Goal: Obtain resource: Obtain resource

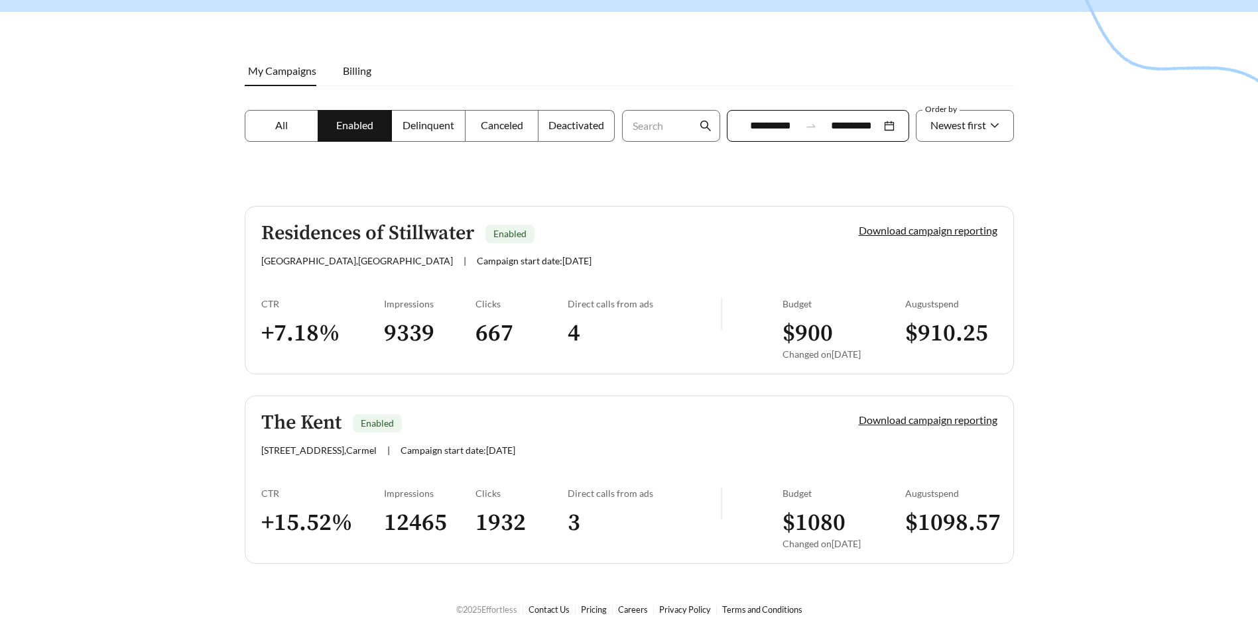
scroll to position [151, 0]
click at [869, 416] on link "Download campaign reporting" at bounding box center [928, 419] width 139 height 13
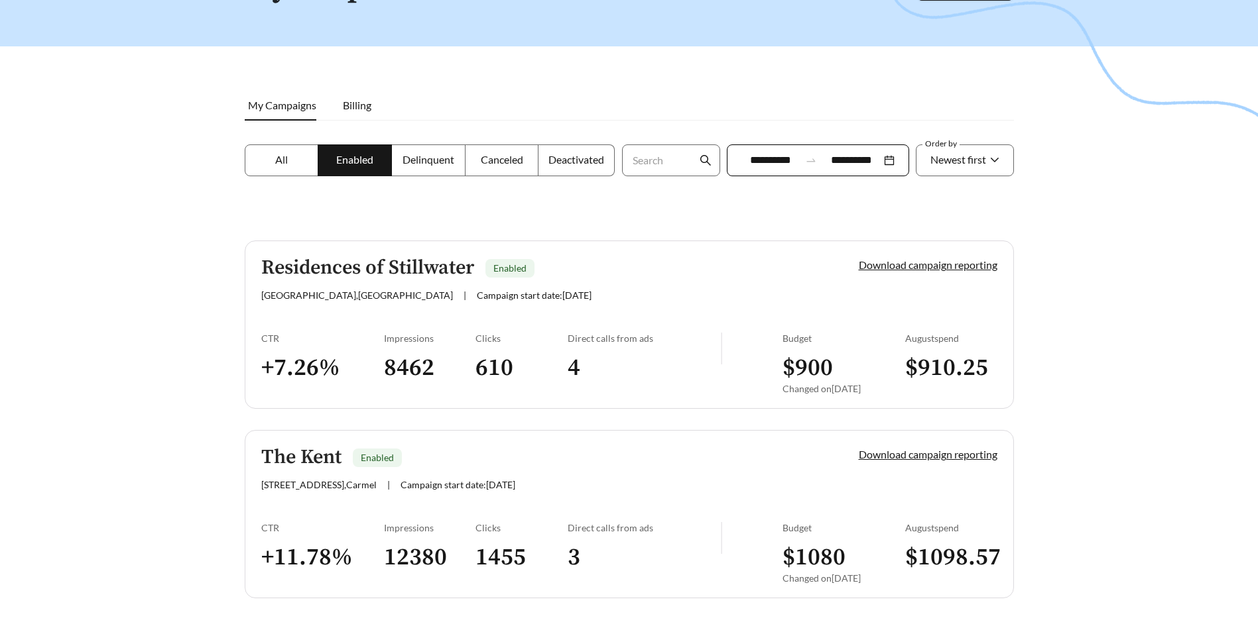
scroll to position [133, 0]
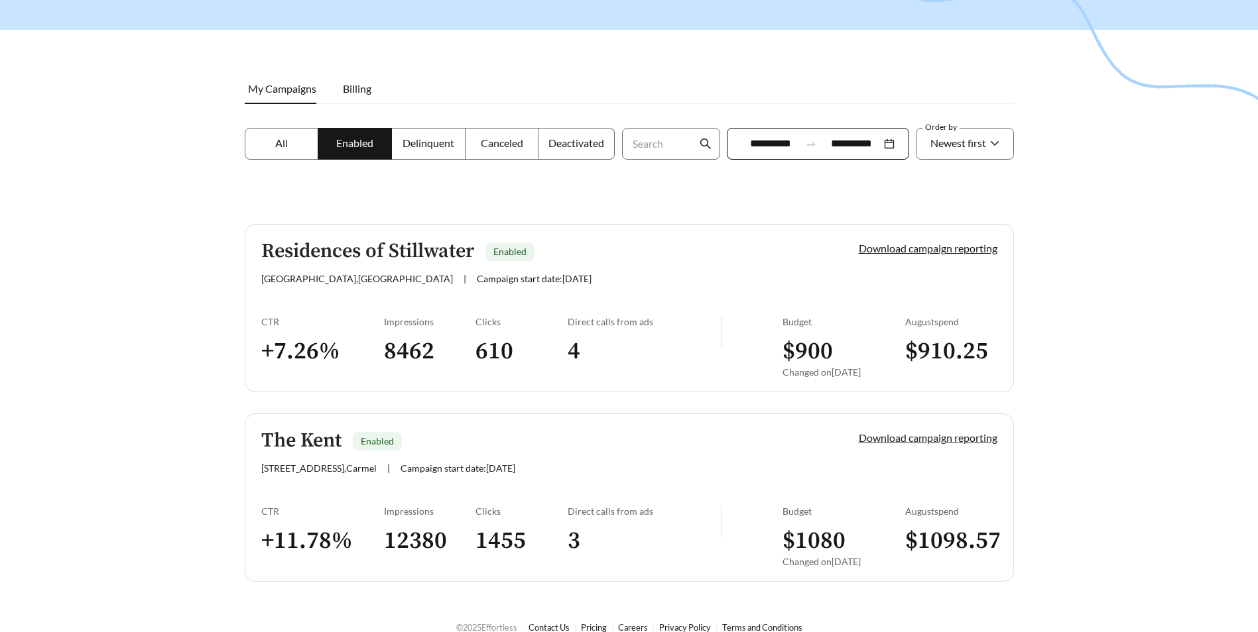
click at [882, 443] on link "Download campaign reporting" at bounding box center [928, 438] width 139 height 13
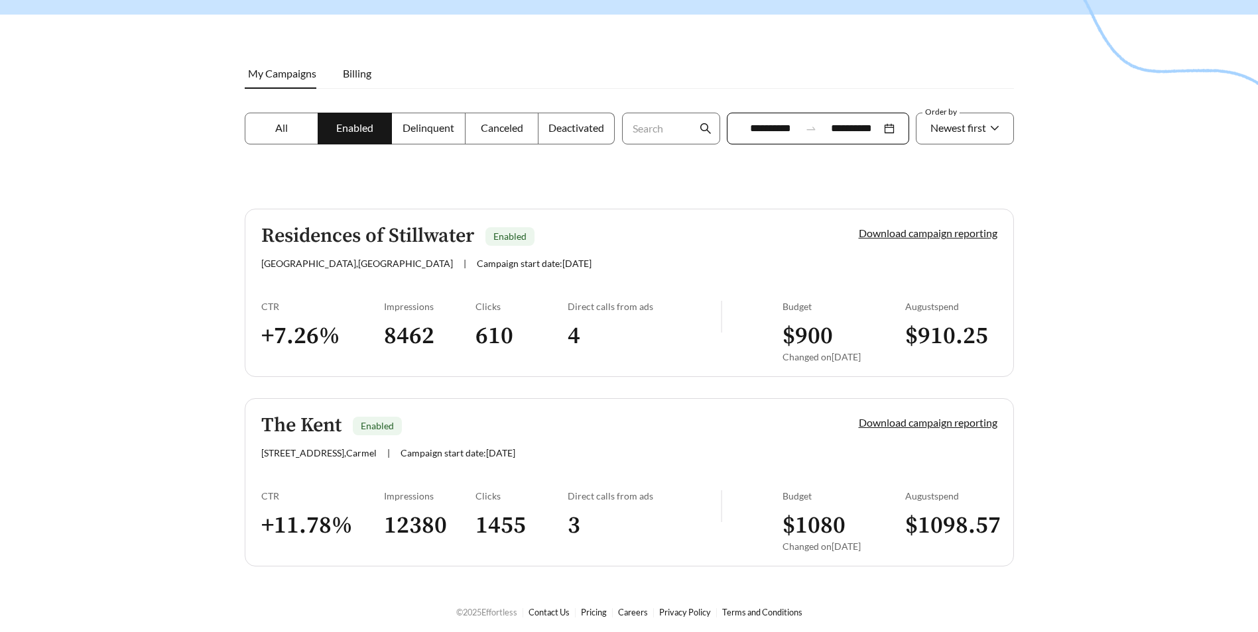
scroll to position [151, 0]
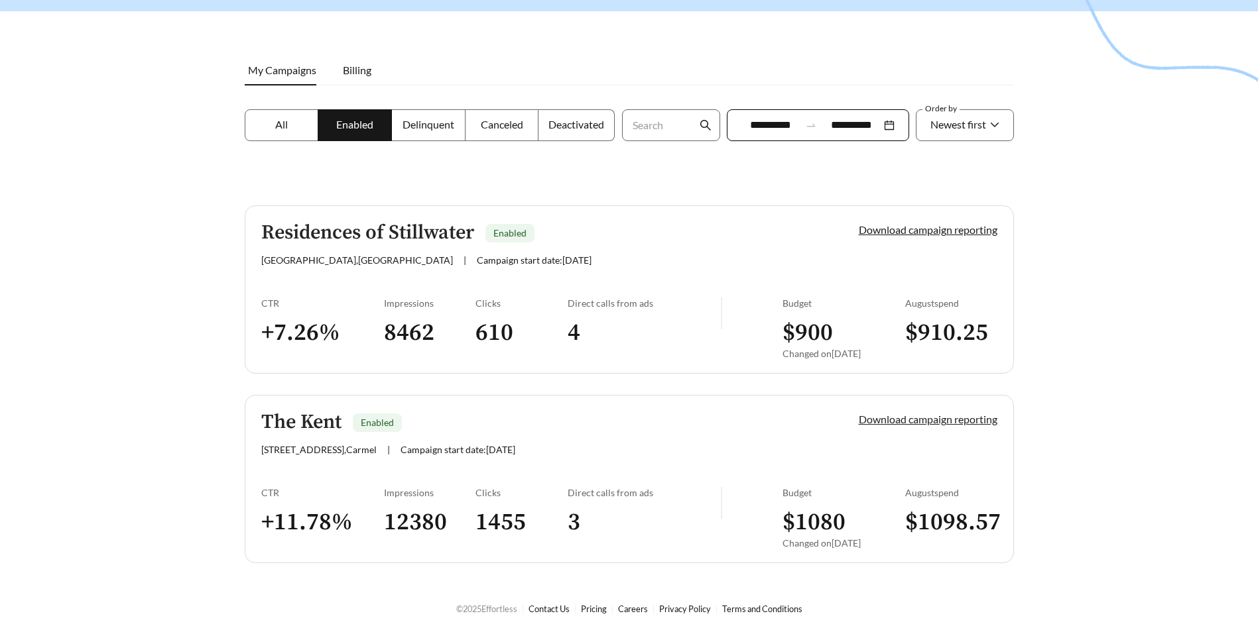
click at [866, 418] on link "Download campaign reporting" at bounding box center [928, 419] width 139 height 13
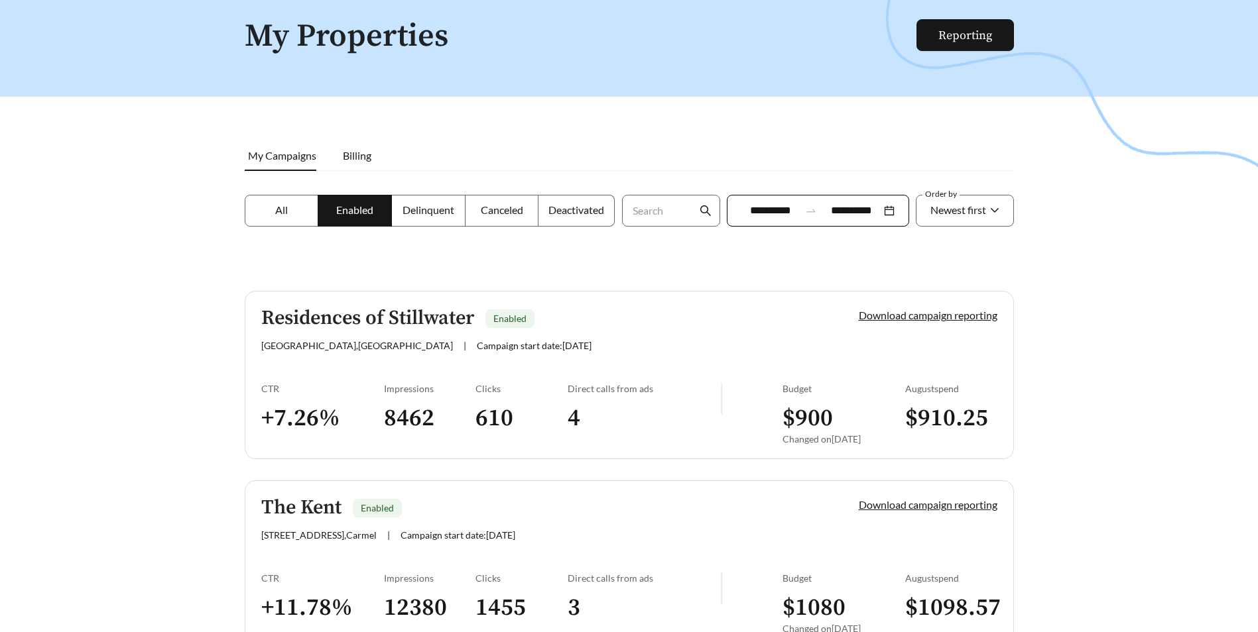
scroll to position [151, 0]
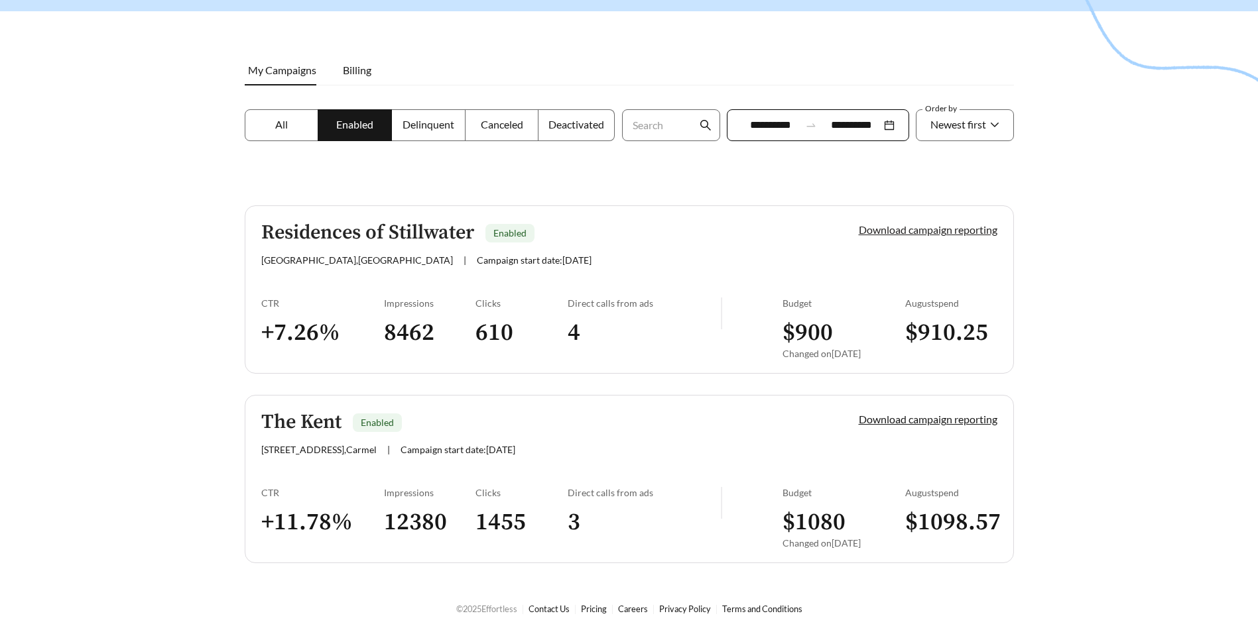
click at [929, 231] on link "Download campaign reporting" at bounding box center [928, 229] width 139 height 13
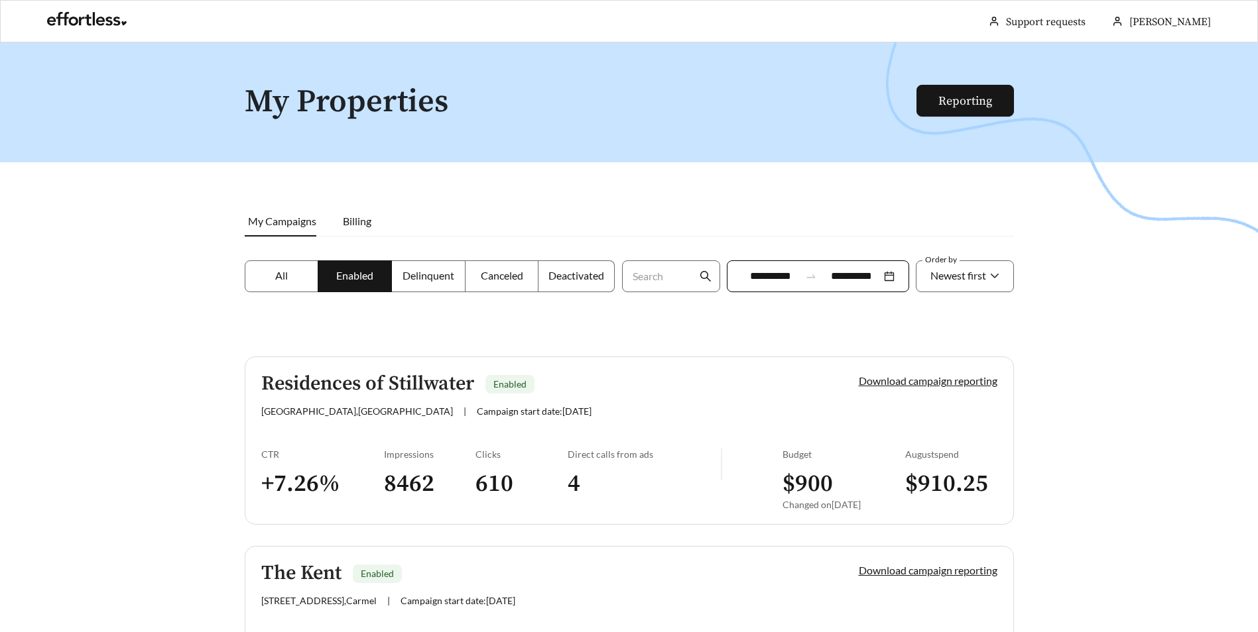
scroll to position [66, 0]
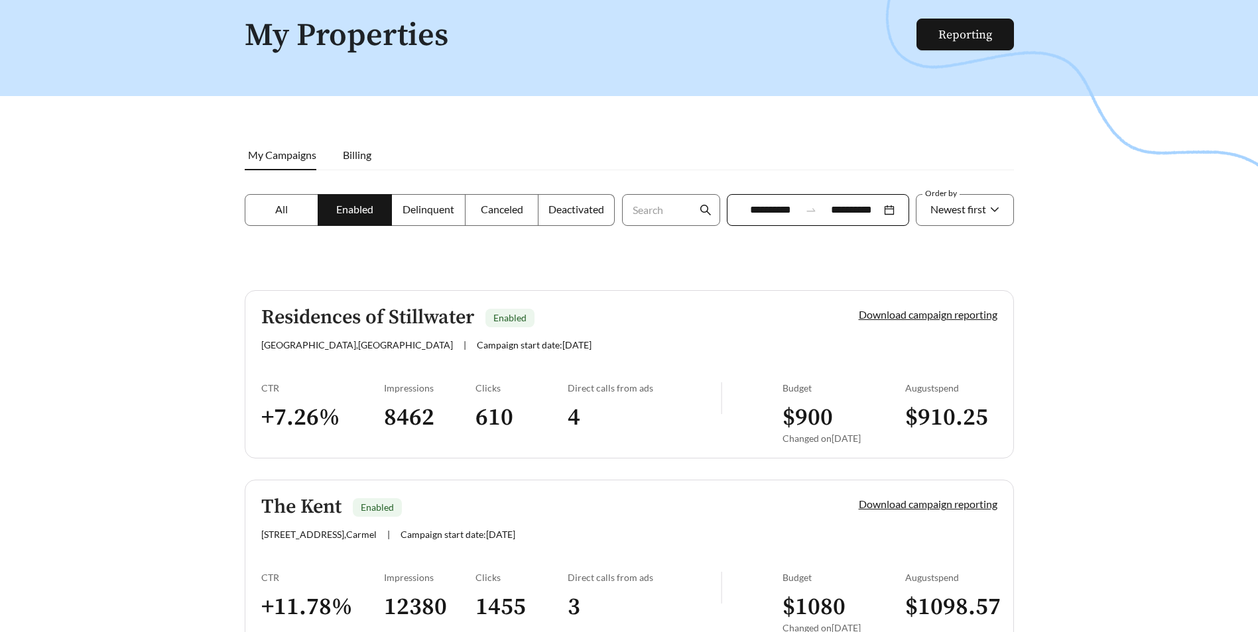
click at [351, 304] on link "Residences of Stillwater Enabled [STREET_ADDRESS] | Campaign start date: [DATE]…" at bounding box center [629, 374] width 769 height 168
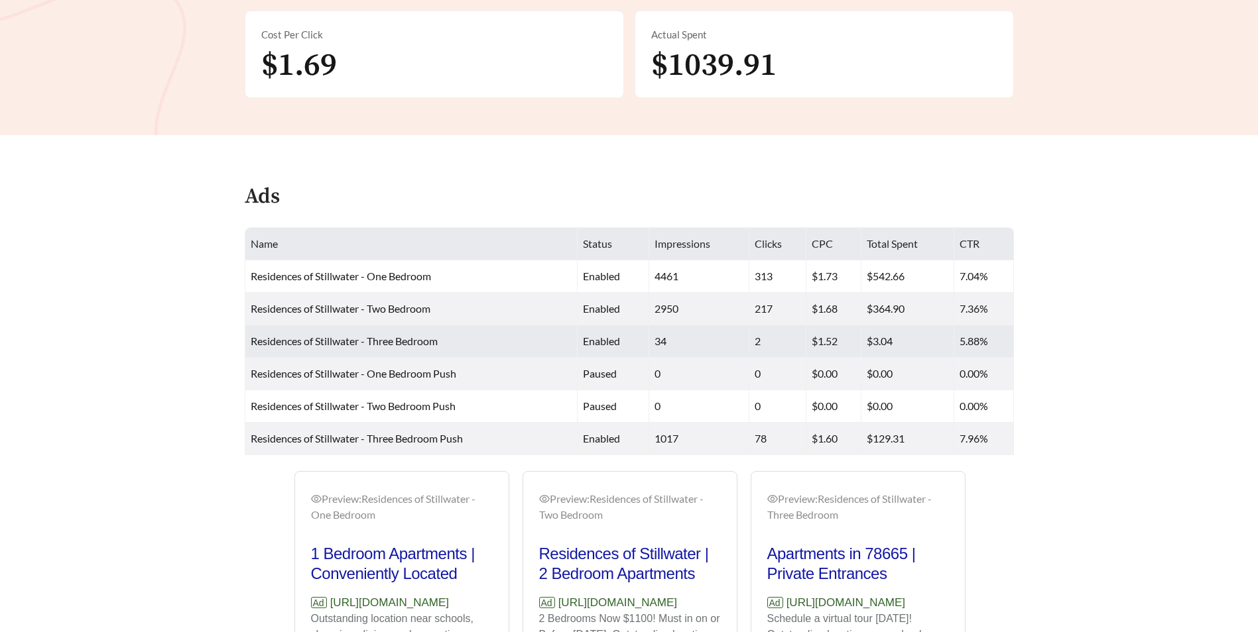
scroll to position [464, 0]
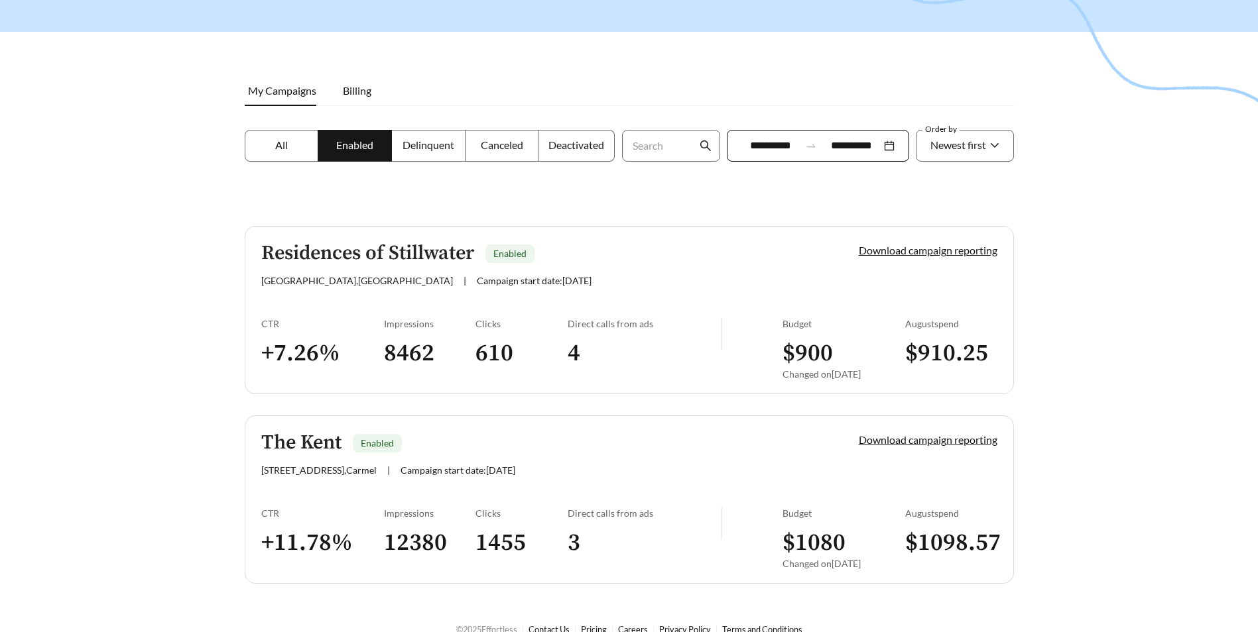
scroll to position [133, 0]
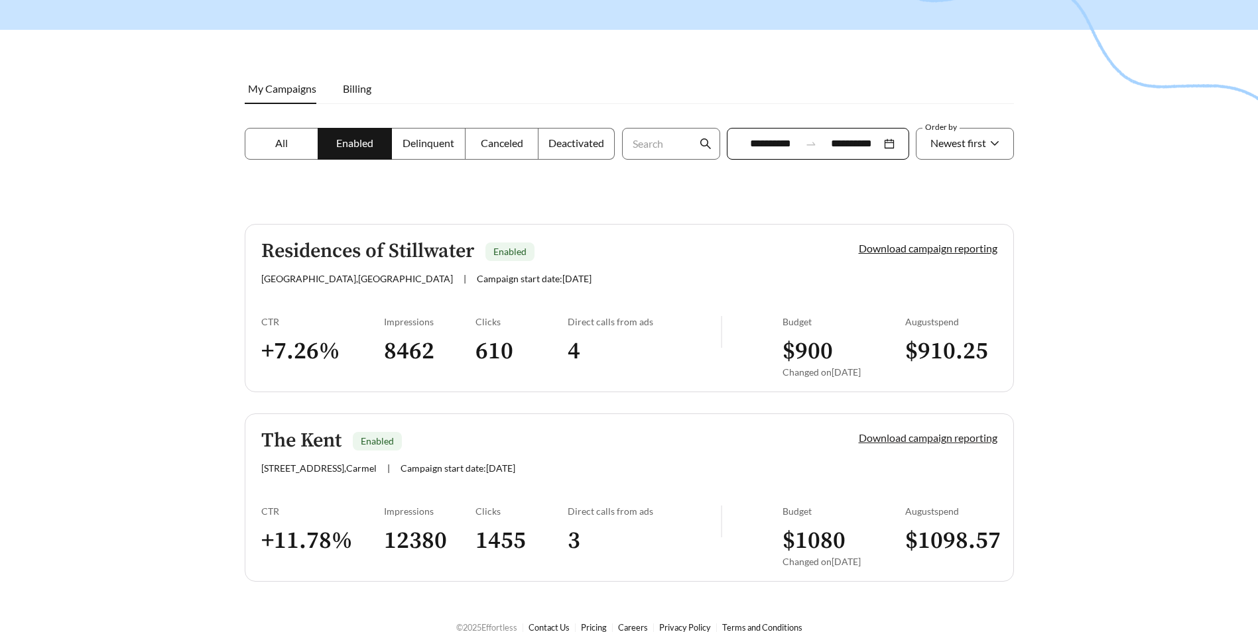
click at [882, 432] on link "Download campaign reporting" at bounding box center [928, 438] width 139 height 13
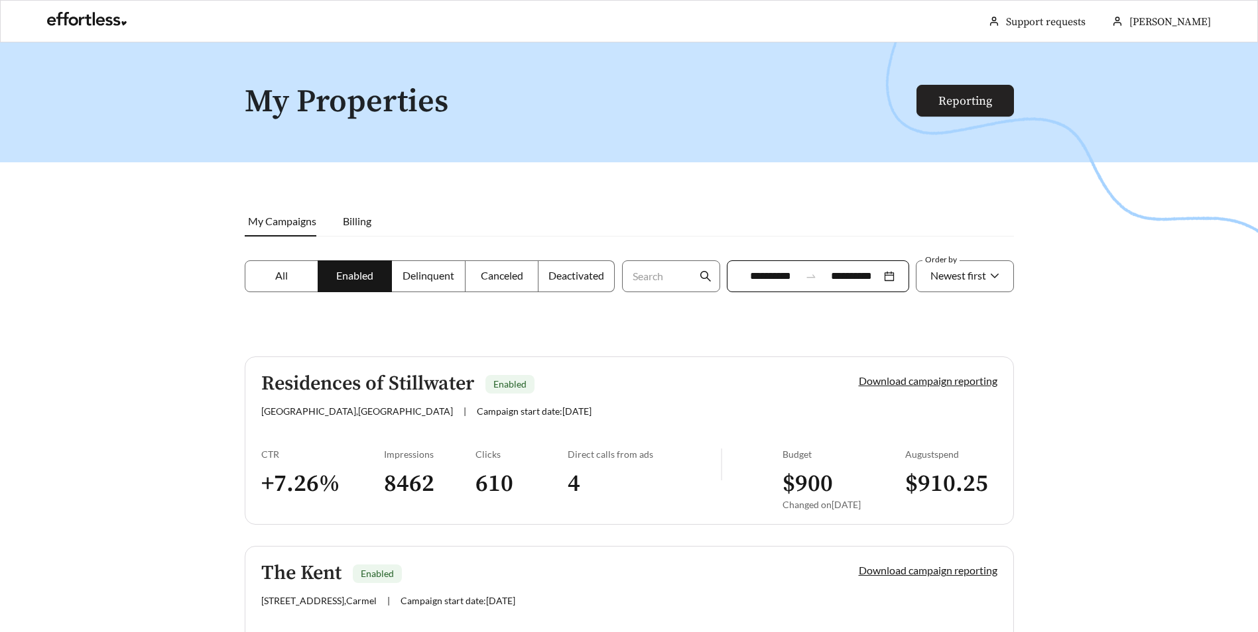
click at [975, 107] on link "Reporting" at bounding box center [965, 100] width 54 height 15
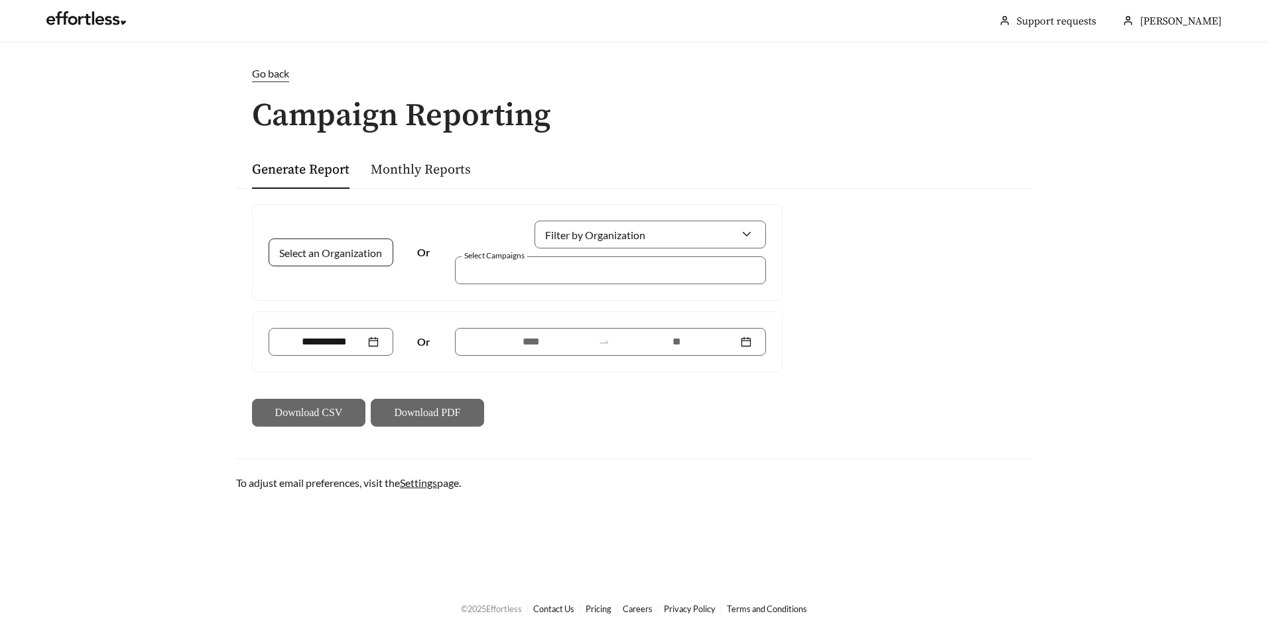
click at [326, 242] on input "Select an Organization" at bounding box center [325, 252] width 85 height 27
click at [341, 277] on div "Pedcor" at bounding box center [330, 282] width 95 height 15
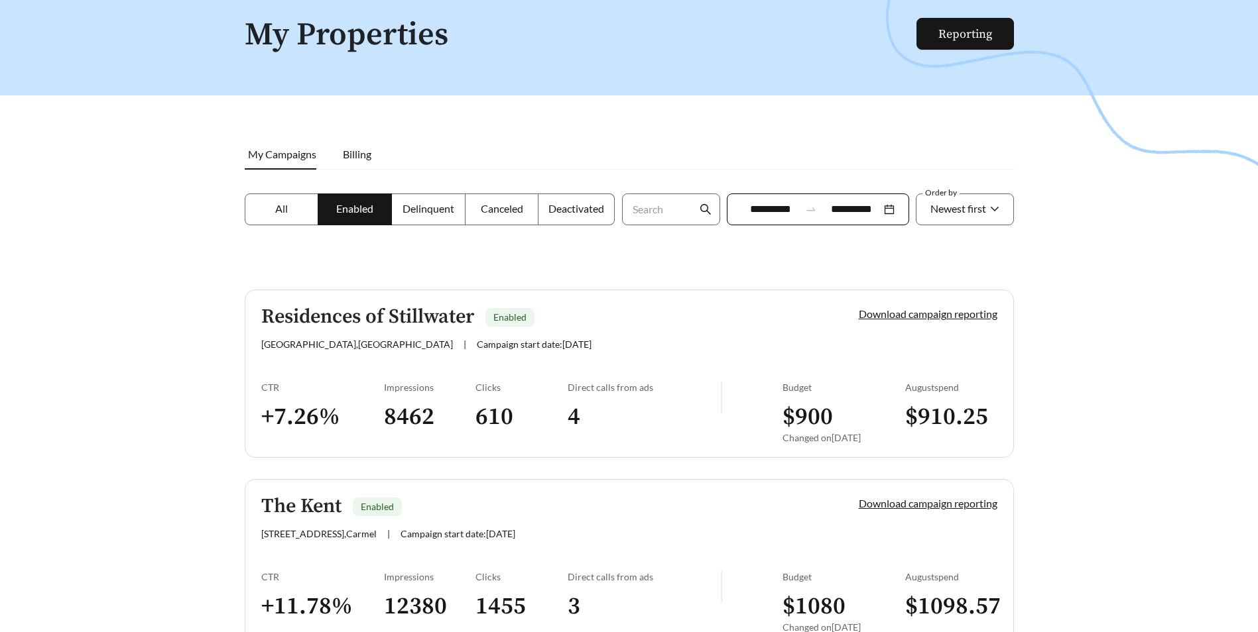
scroll to position [151, 0]
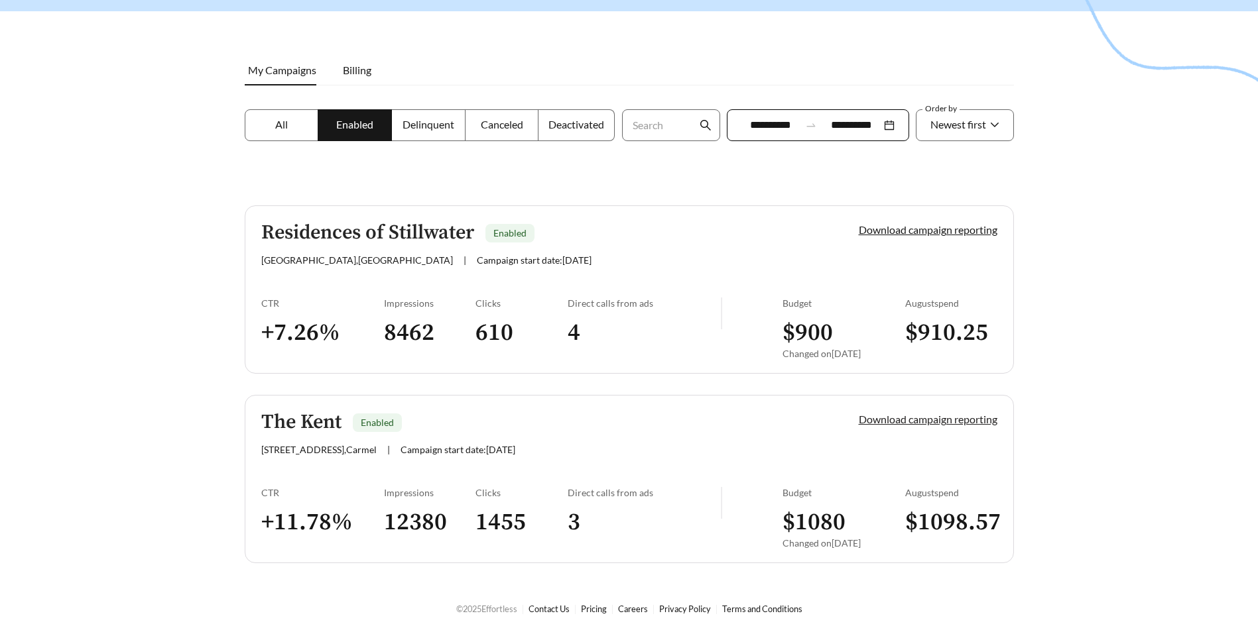
click at [885, 419] on link "Download campaign reporting" at bounding box center [928, 419] width 139 height 13
